Goal: Transaction & Acquisition: Purchase product/service

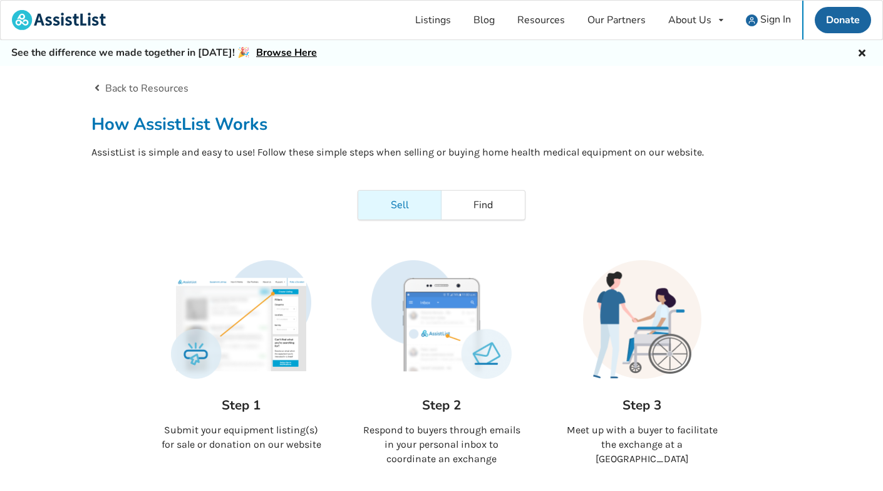
click at [287, 52] on link "Browse Here" at bounding box center [286, 53] width 61 height 14
click at [80, 19] on img at bounding box center [59, 20] width 94 height 20
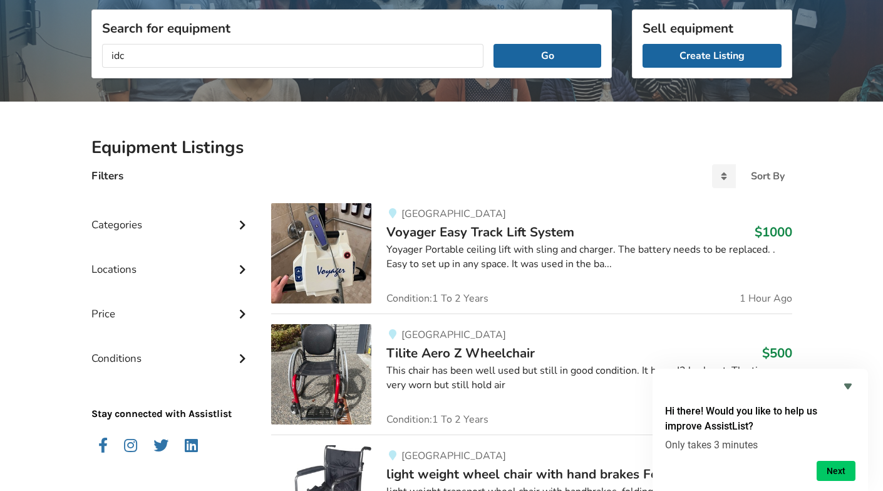
scroll to position [83, 0]
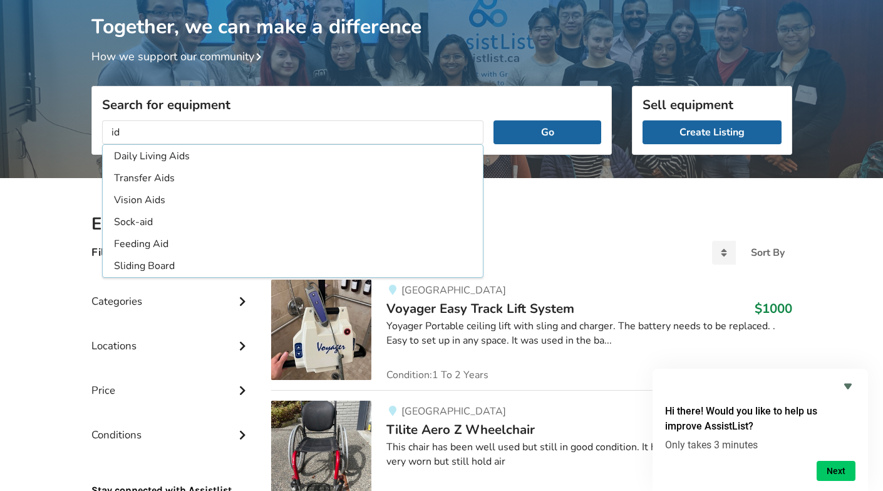
type input "i"
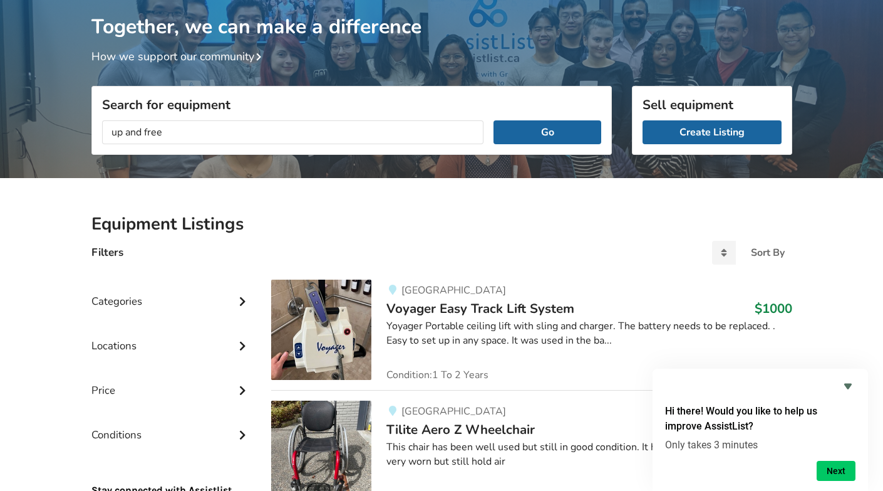
click at [548, 132] on button "Go" at bounding box center [547, 132] width 107 height 24
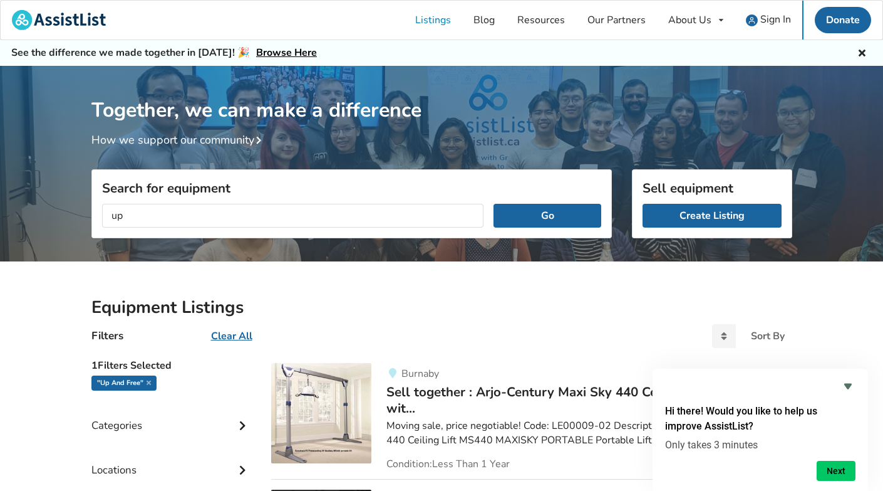
type input "u"
type input "shower seat"
click at [548, 215] on button "Go" at bounding box center [547, 216] width 107 height 24
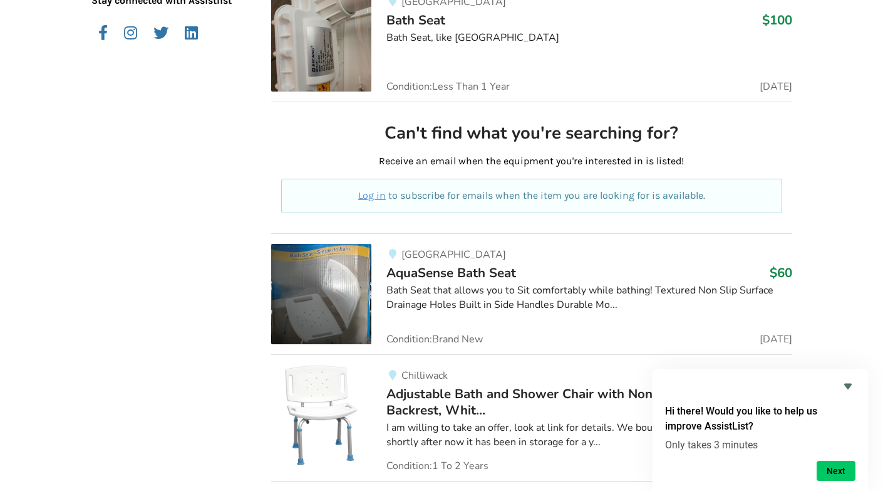
scroll to position [615, 0]
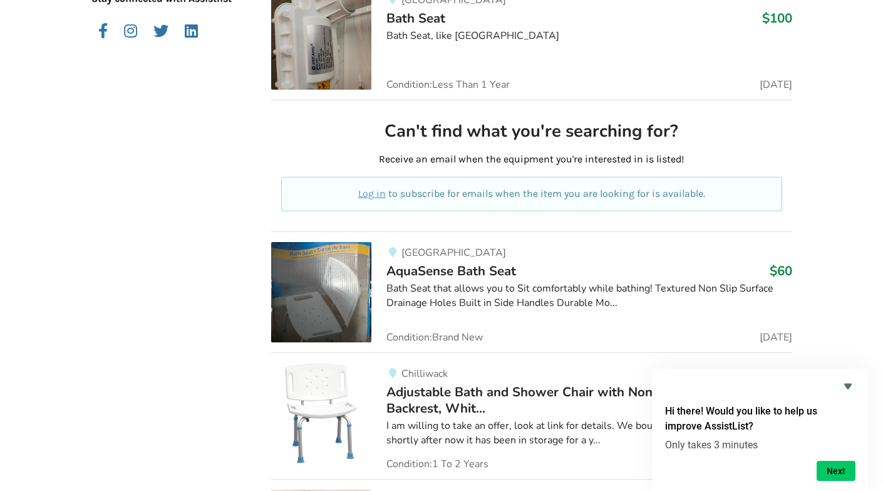
click at [318, 405] on img at bounding box center [321, 413] width 100 height 100
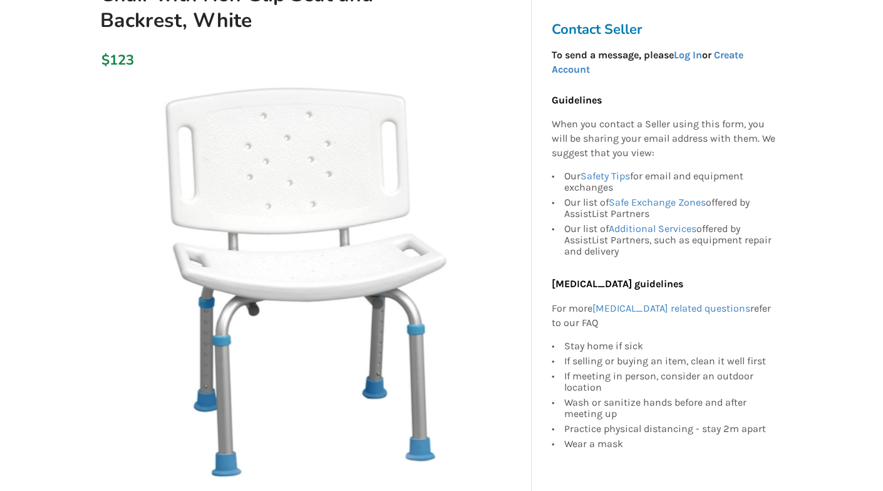
scroll to position [195, 0]
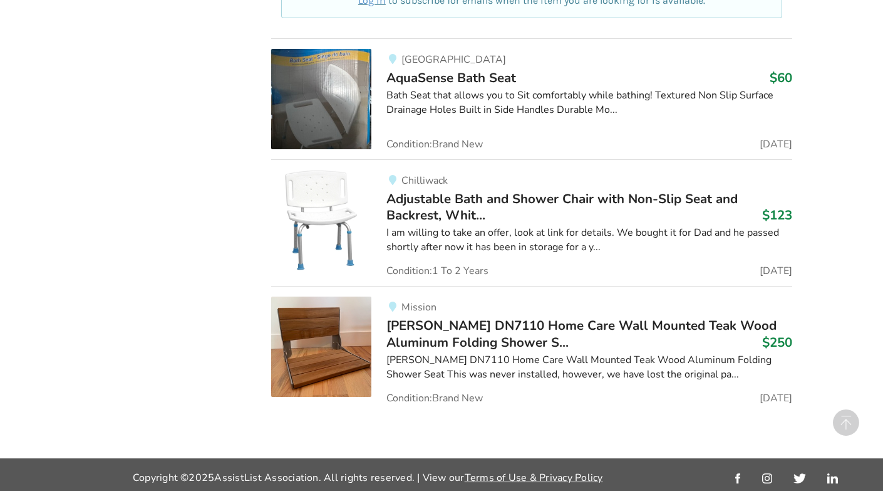
scroll to position [808, 0]
